Goal: Task Accomplishment & Management: Manage account settings

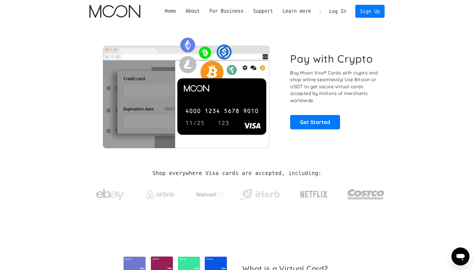
click at [338, 11] on link "Log In" at bounding box center [338, 11] width 27 height 12
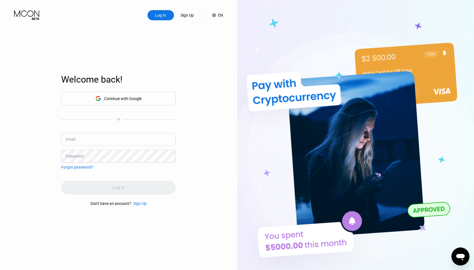
click at [188, 16] on div "Sign Up" at bounding box center [187, 15] width 14 height 6
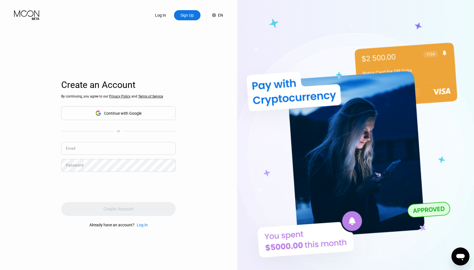
click at [108, 145] on input "text" at bounding box center [118, 148] width 115 height 13
type input "ken+cards@paywithmoon.com"
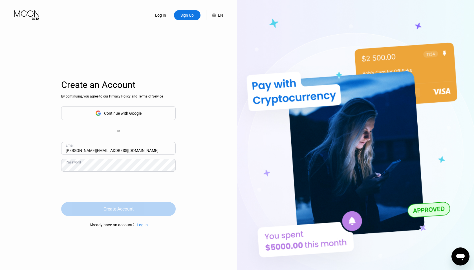
click at [124, 213] on div "Create Account" at bounding box center [118, 209] width 115 height 14
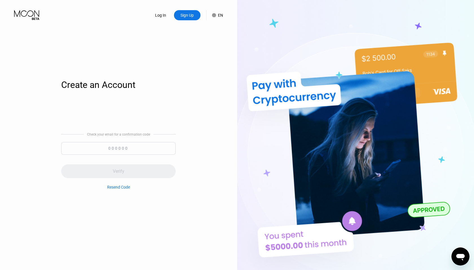
click at [117, 149] on input at bounding box center [118, 148] width 115 height 13
paste input "882927"
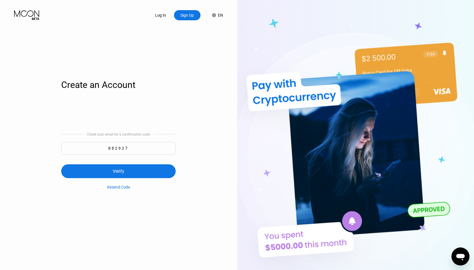
type input "882927"
click at [126, 172] on div "Verify" at bounding box center [118, 172] width 115 height 14
